Goal: Task Accomplishment & Management: Complete application form

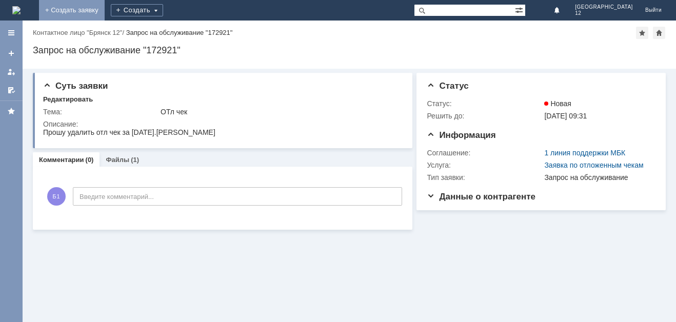
click at [105, 9] on link "+ Создать заявку" at bounding box center [72, 10] width 66 height 21
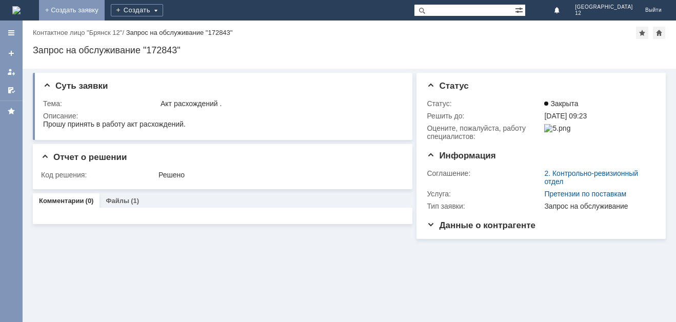
click at [105, 5] on link "+ Создать заявку" at bounding box center [72, 10] width 66 height 21
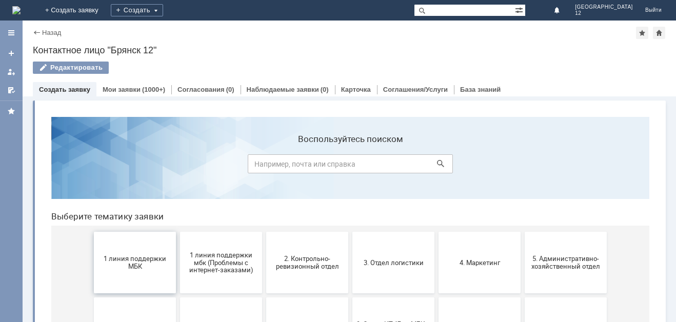
click at [124, 270] on button "1 линия поддержки МБК" at bounding box center [135, 263] width 82 height 62
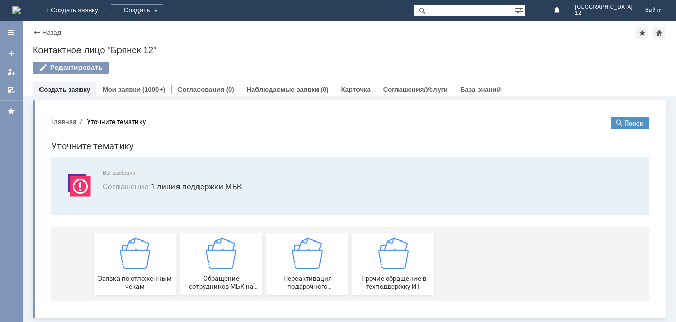
click at [124, 270] on div "Заявка по отложенным чекам" at bounding box center [135, 264] width 76 height 52
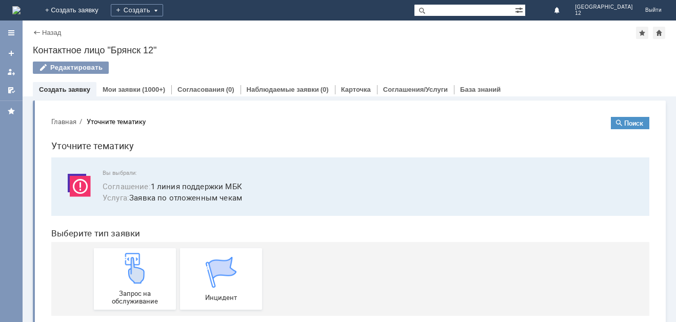
click at [124, 270] on img at bounding box center [135, 268] width 31 height 31
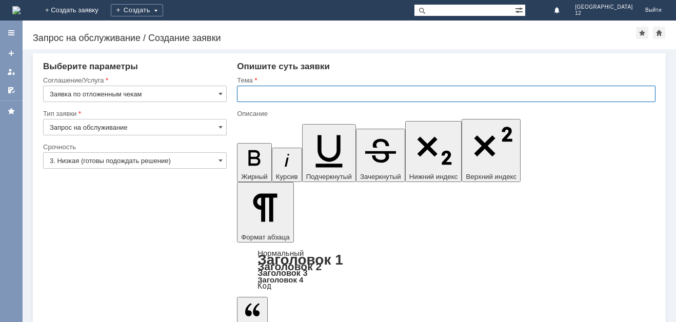
click at [250, 91] on input "text" at bounding box center [446, 94] width 419 height 16
type input "Отл чек"
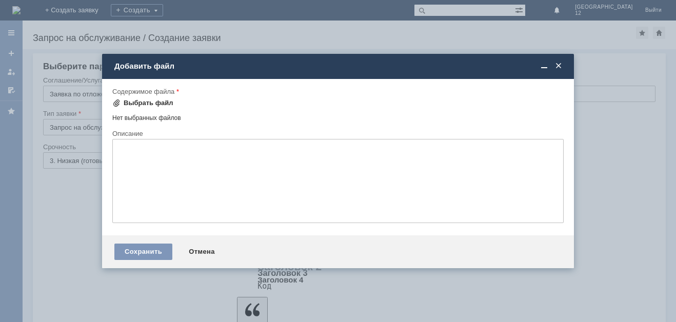
click at [130, 102] on div "Выбрать файл" at bounding box center [149, 103] width 50 height 8
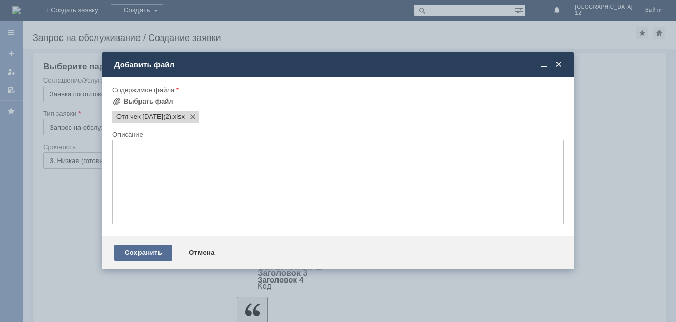
click at [135, 250] on div "Сохранить" at bounding box center [143, 253] width 58 height 16
